Goal: Task Accomplishment & Management: Manage account settings

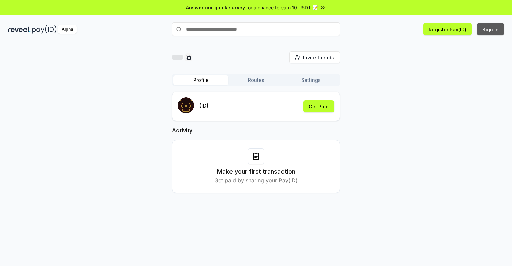
click at [491, 29] on button "Sign In" at bounding box center [490, 29] width 27 height 12
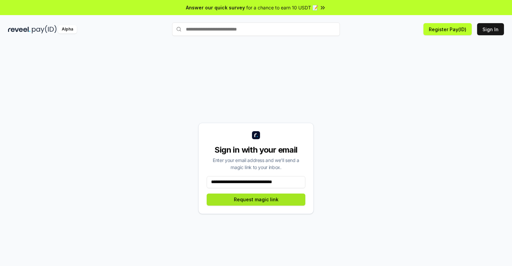
type input "**********"
click at [256, 199] on button "Request magic link" at bounding box center [256, 200] width 99 height 12
